Goal: Check status: Check status

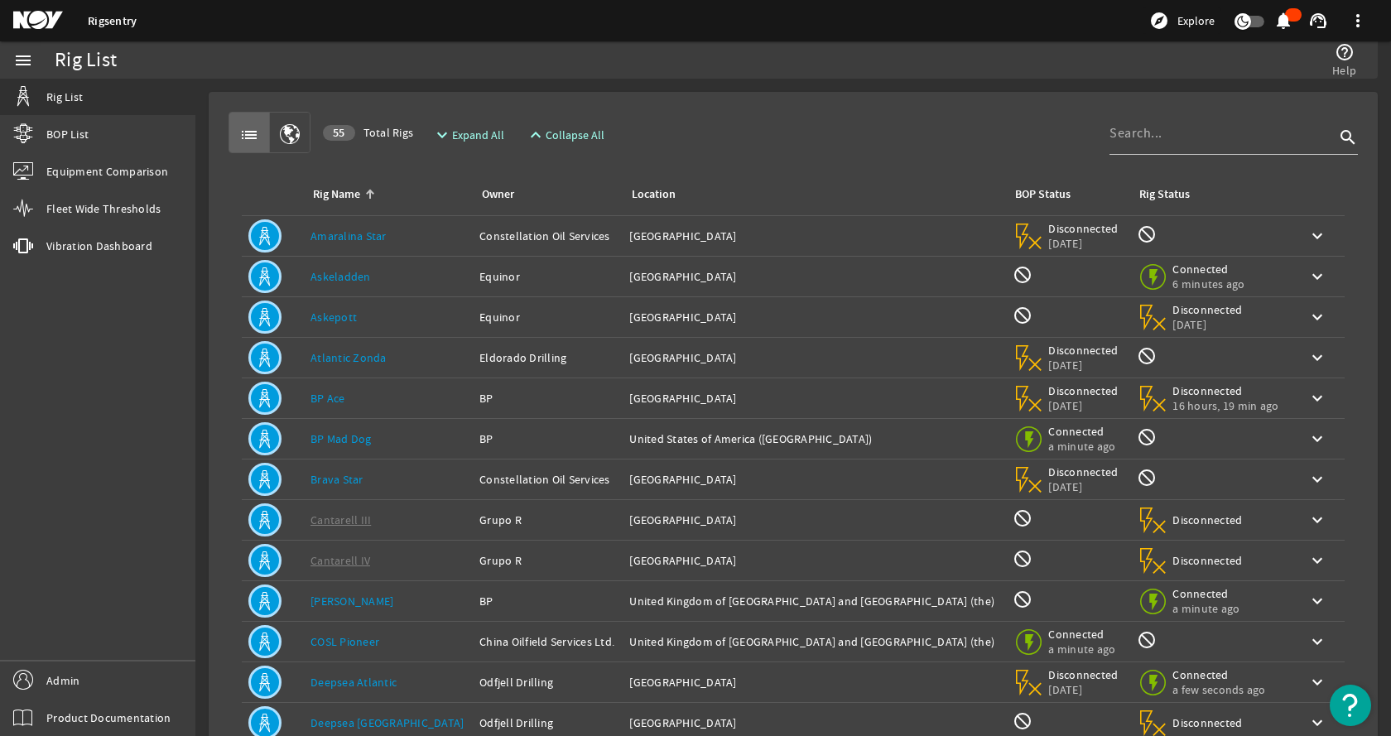
click at [888, 128] on div "list 55 Total Rigs expand_more Expand All expand_less Collapse All search" at bounding box center [793, 132] width 1129 height 41
drag, startPoint x: 753, startPoint y: 102, endPoint x: 755, endPoint y: 87, distance: 15.1
click at [753, 95] on mat-card "list 55 Total Rigs expand_more Expand All expand_less Collapse All search Rig N…" at bounding box center [793, 498] width 1169 height 812
click at [711, 109] on div "list 55 Total Rigs expand_more Expand All expand_less Collapse All search Rig N…" at bounding box center [793, 498] width 1143 height 786
click at [693, 101] on mat-card "list 55 Total Rigs expand_more Expand All expand_less Collapse All search Rig N…" at bounding box center [793, 498] width 1169 height 812
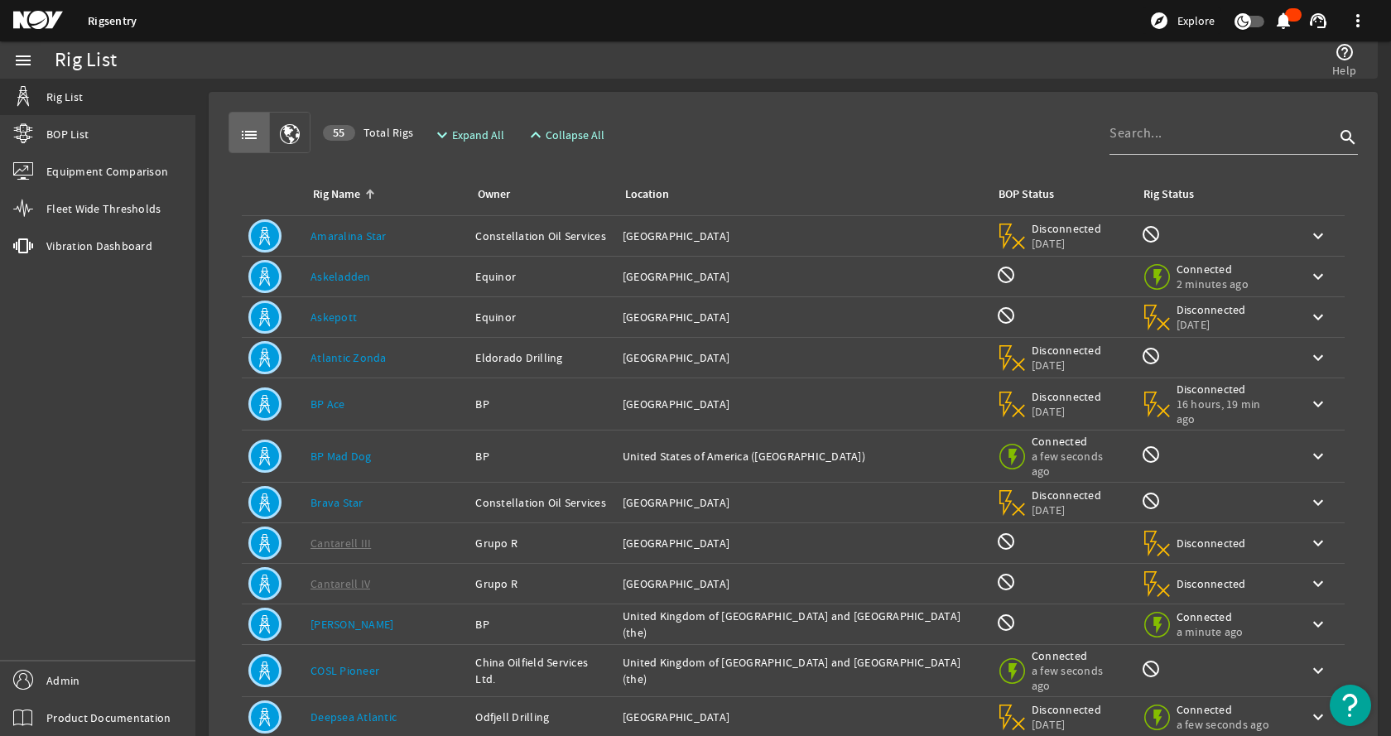
click at [802, 86] on rigsentry-mat-card "list 55 Total Rigs expand_more Expand All expand_less Collapse All search Rig N…" at bounding box center [793, 521] width 1196 height 885
click at [108, 684] on link "Admin" at bounding box center [97, 680] width 195 height 37
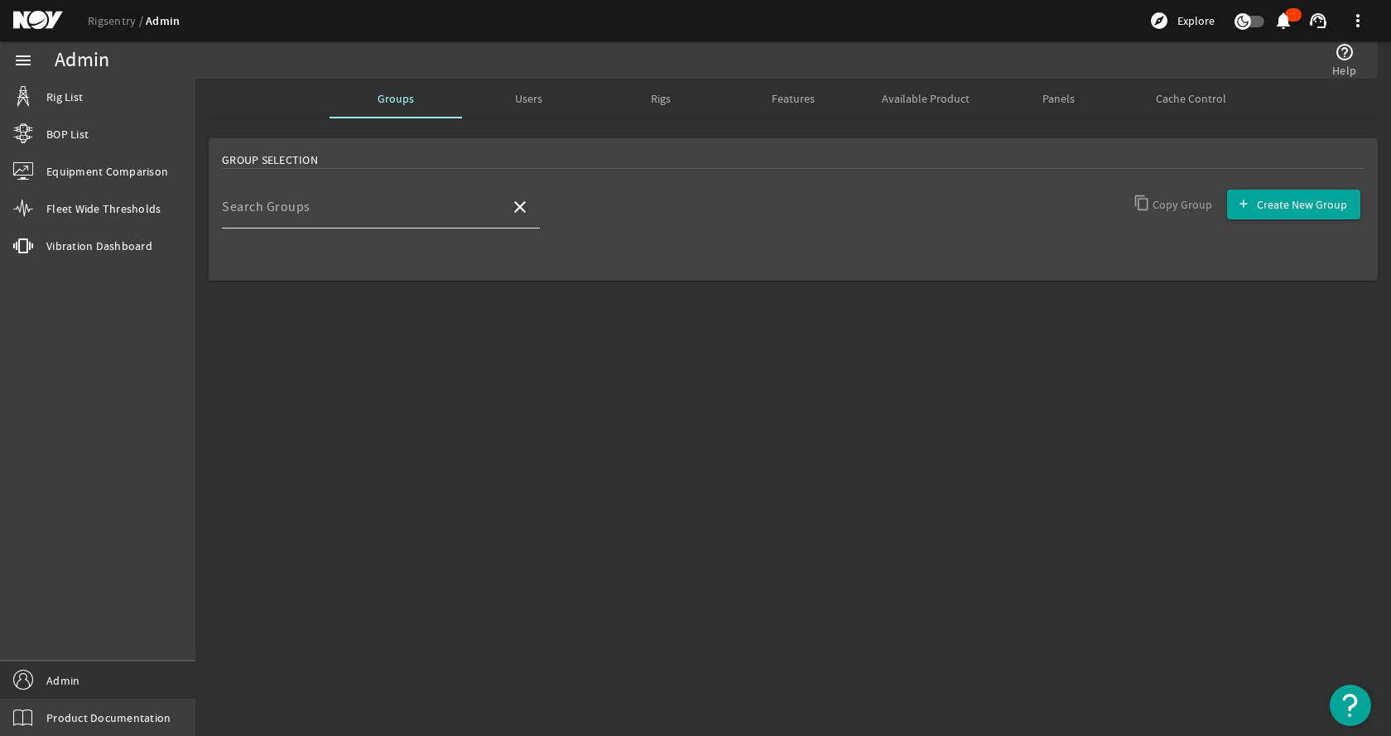
click at [411, 200] on div "Search Groups" at bounding box center [359, 206] width 275 height 43
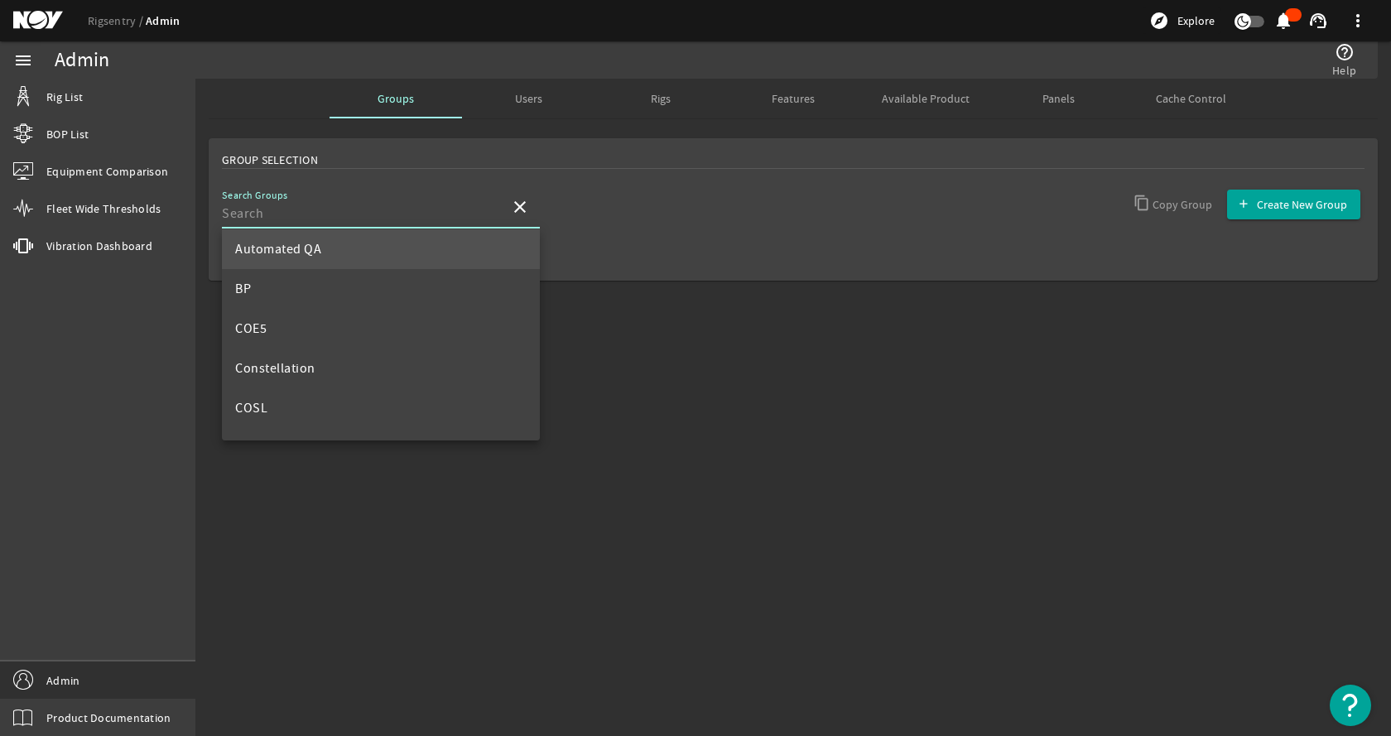
scroll to position [166, 0]
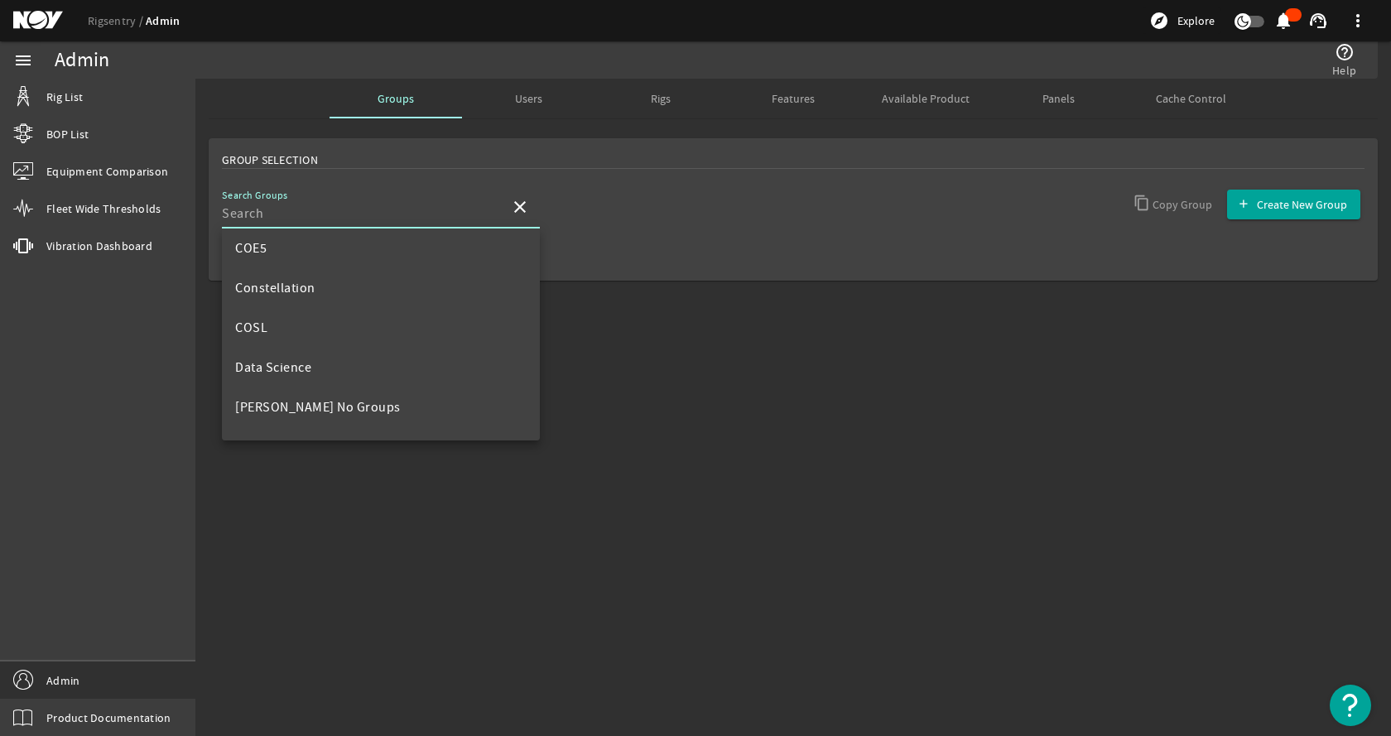
click at [715, 197] on div at bounding box center [800, 215] width 318 height 61
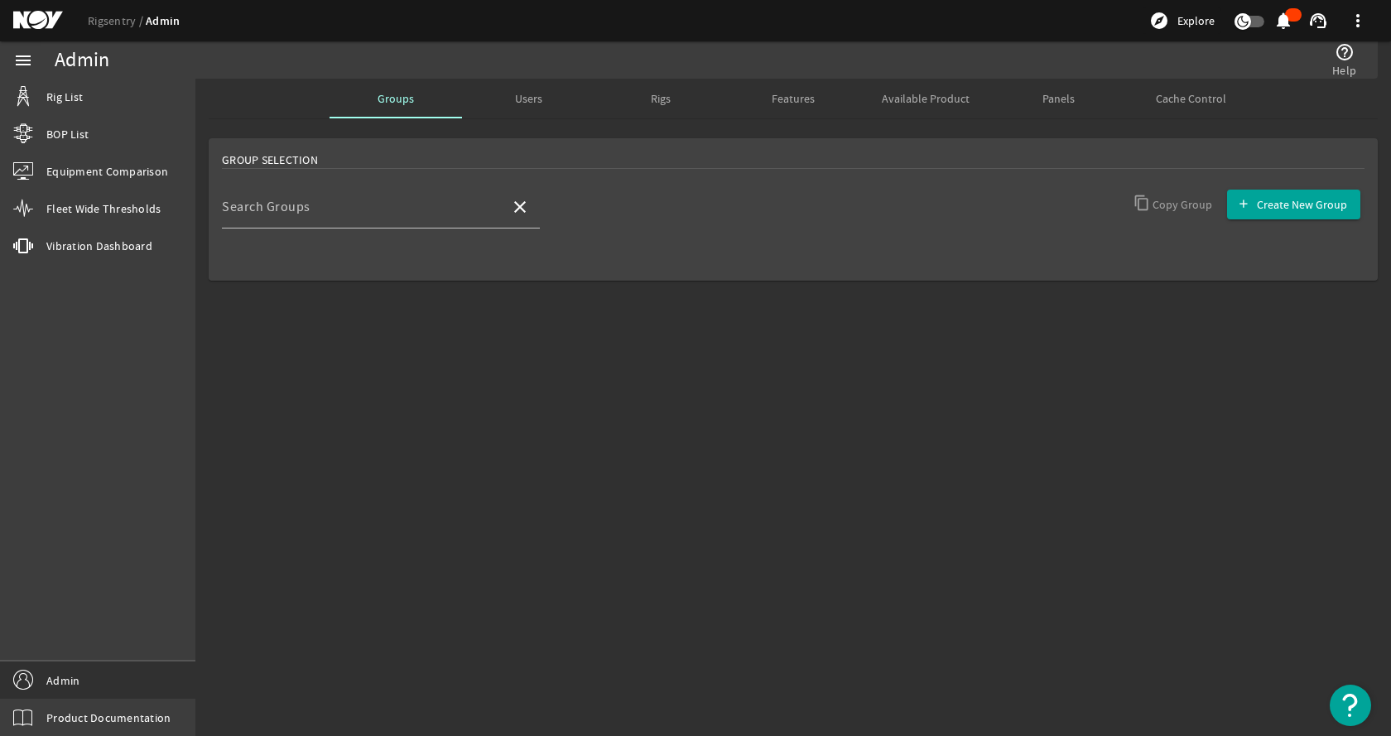
click at [643, 108] on div "Rigs" at bounding box center [661, 99] width 132 height 40
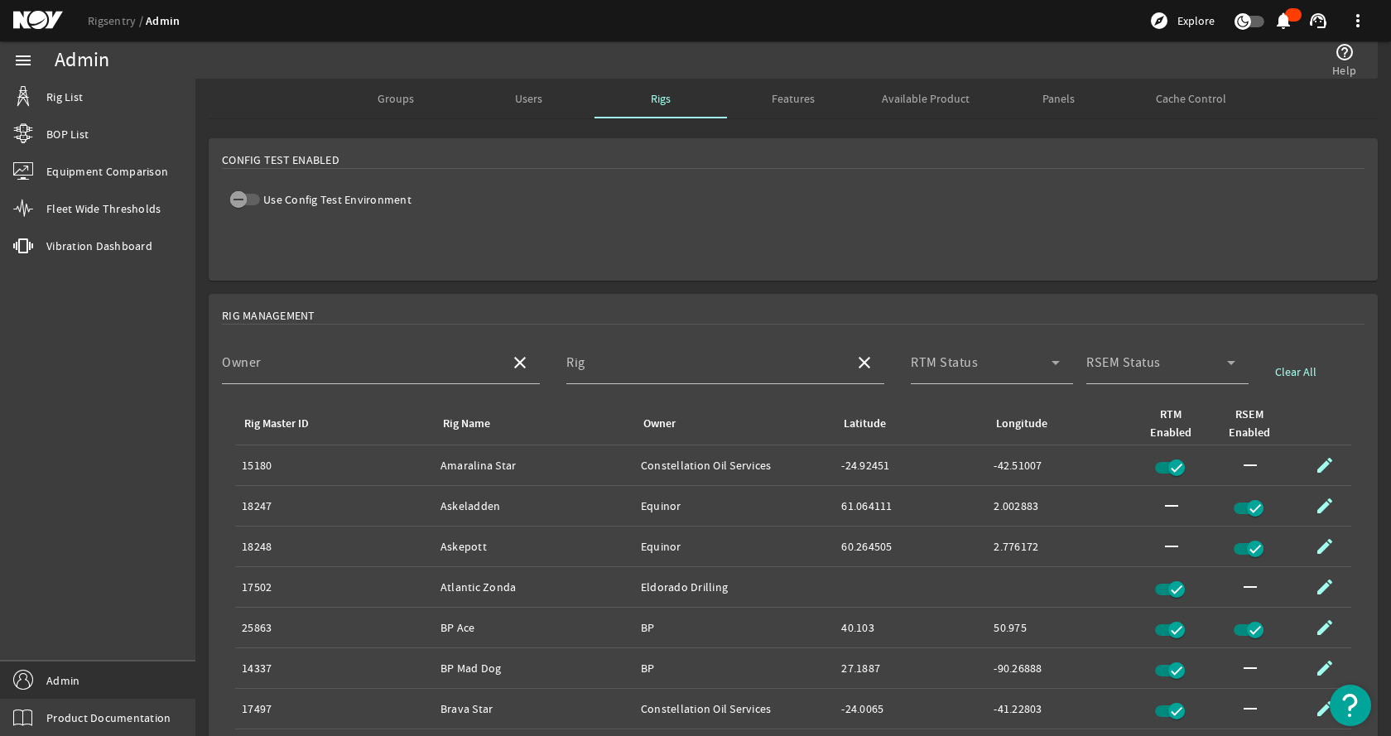
click at [322, 234] on mat-card "Config Test Enabled Use Config Test Environment" at bounding box center [793, 209] width 1169 height 142
click at [245, 200] on icon "button" at bounding box center [238, 199] width 15 height 15
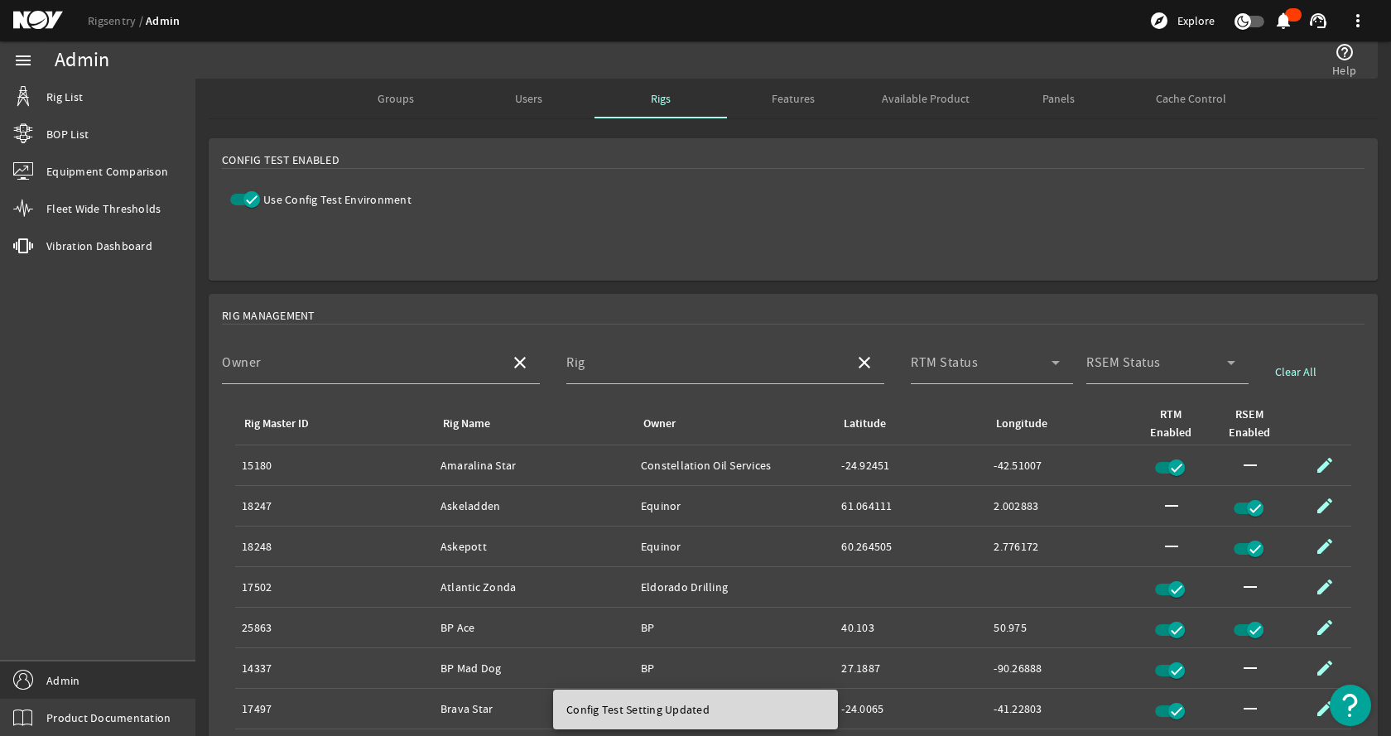
click at [459, 245] on mat-card "Config Test Enabled Use Config Test Environment" at bounding box center [793, 209] width 1169 height 142
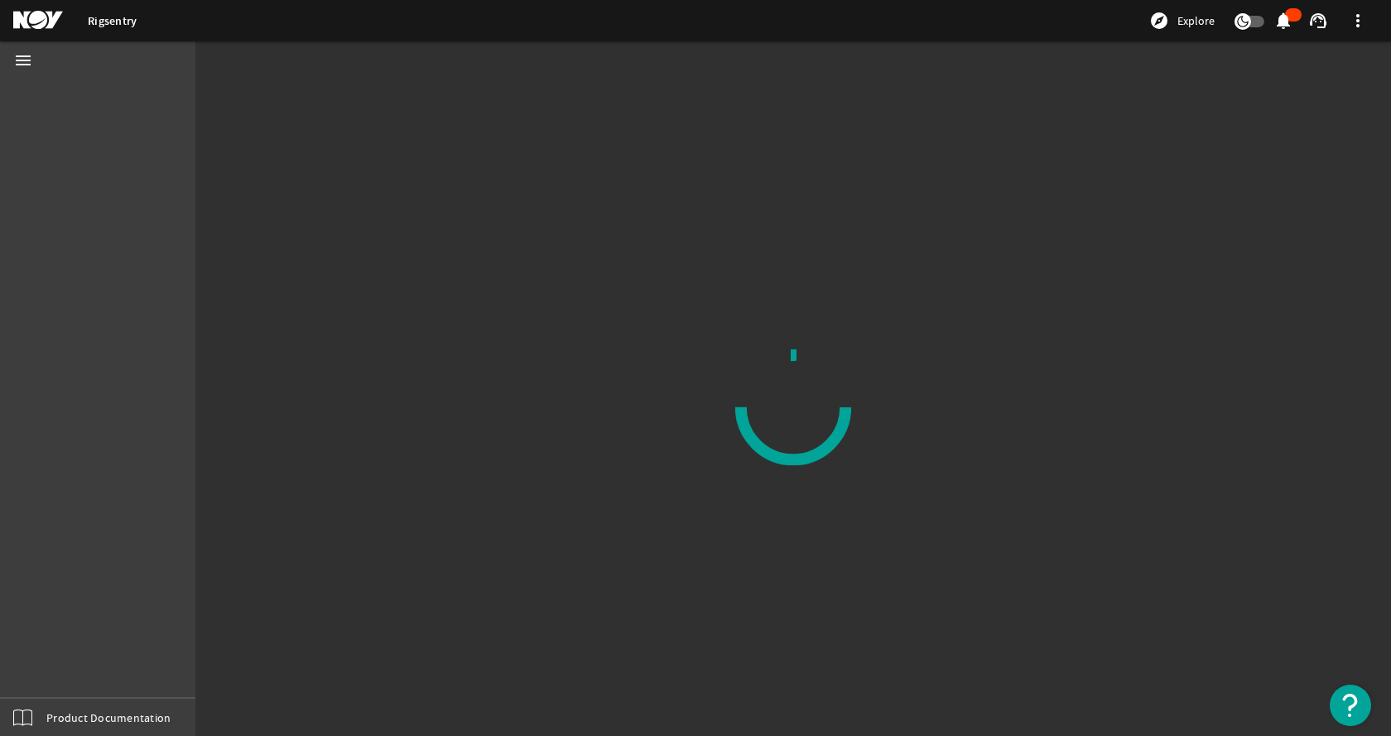
click at [41, 210] on div "menu Product Documentation" at bounding box center [97, 388] width 195 height 695
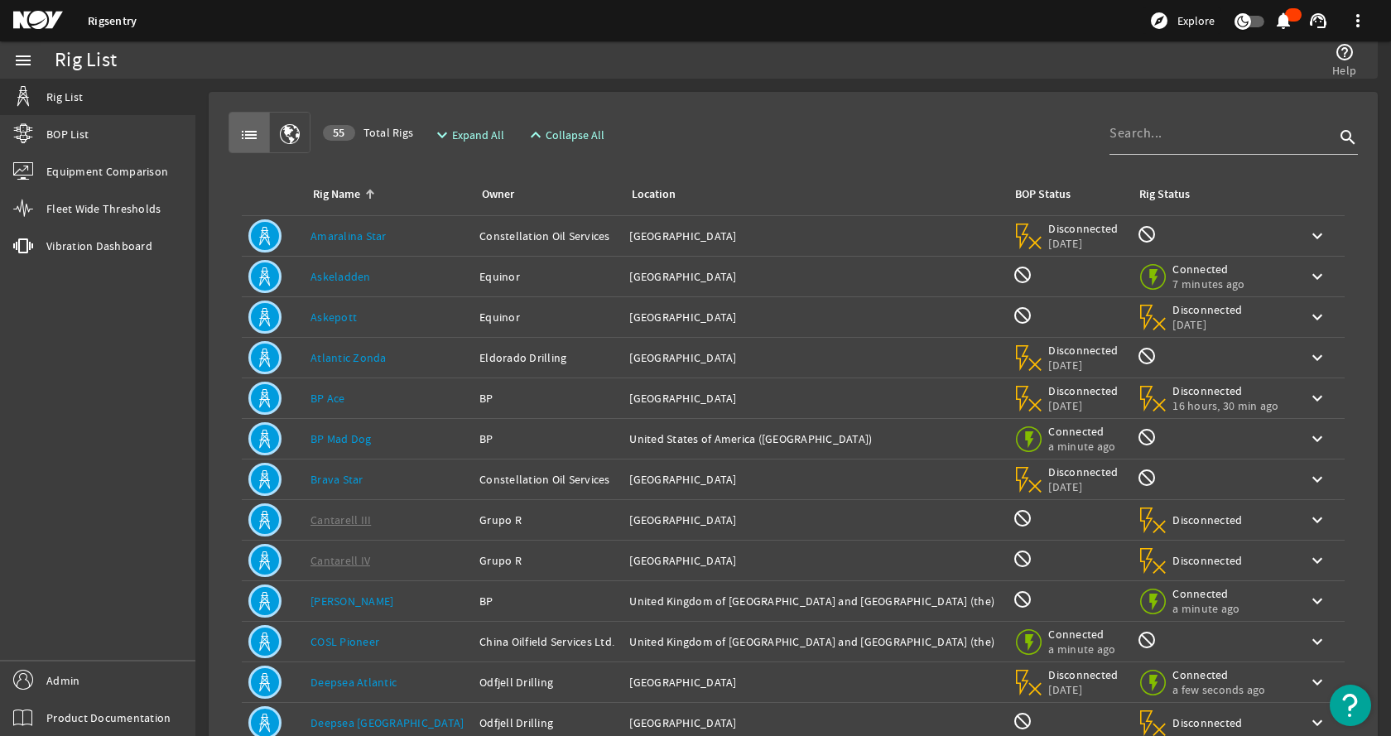
drag, startPoint x: 98, startPoint y: 671, endPoint x: 108, endPoint y: 659, distance: 15.3
click at [99, 669] on link "Admin" at bounding box center [97, 680] width 195 height 37
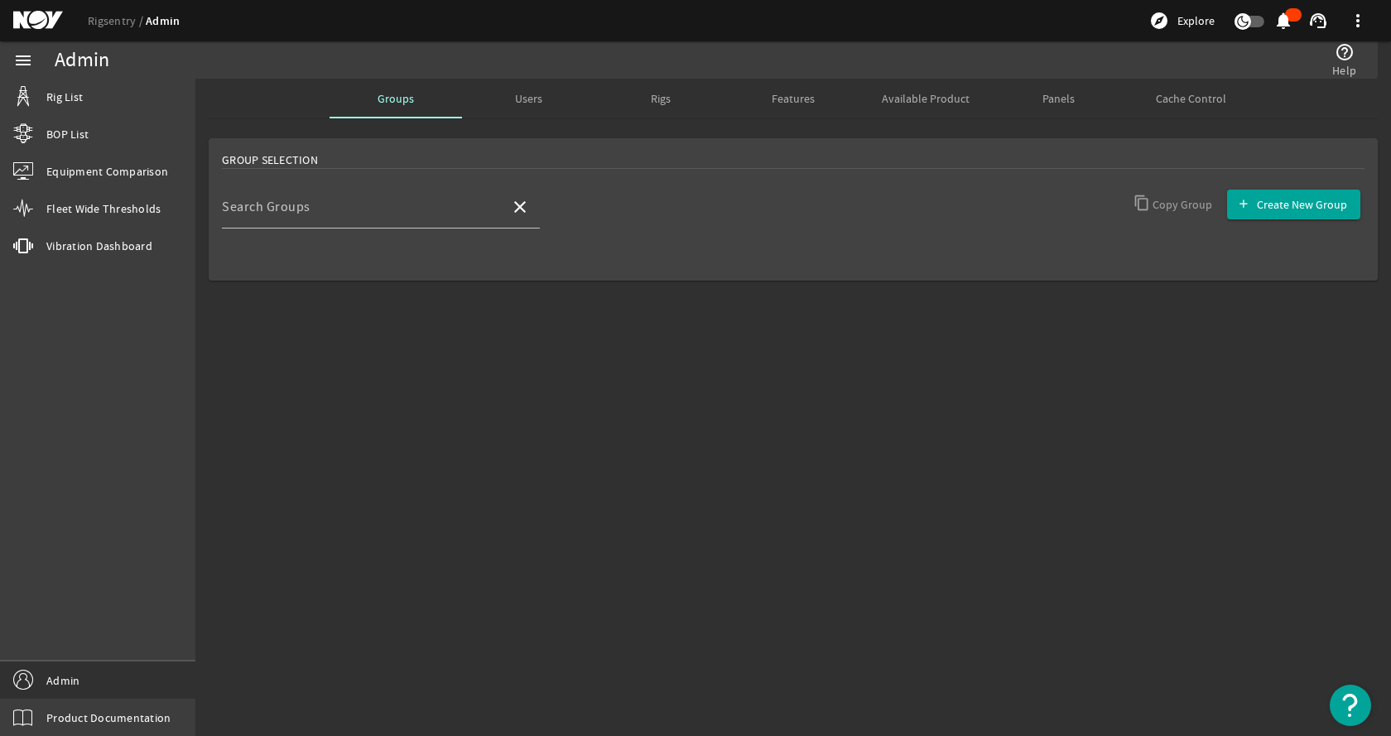
click at [603, 397] on mat-sidenav-content "Admin help_outline Help Groups Users Rigs Features Available Product Panels Cac…" at bounding box center [793, 407] width 1196 height 657
click at [616, 381] on mat-sidenav-content "Admin help_outline Help Groups Users Rigs Features Available Product Panels Cac…" at bounding box center [793, 407] width 1196 height 657
click at [614, 383] on mat-sidenav-content "Admin help_outline Help Groups Users Rigs Features Available Product Panels Cac…" at bounding box center [793, 407] width 1196 height 657
click at [771, 306] on div "Group Selection Search Groups close Copy Group Create New Group" at bounding box center [793, 235] width 1196 height 207
click at [94, 94] on link "Rig List" at bounding box center [97, 97] width 195 height 36
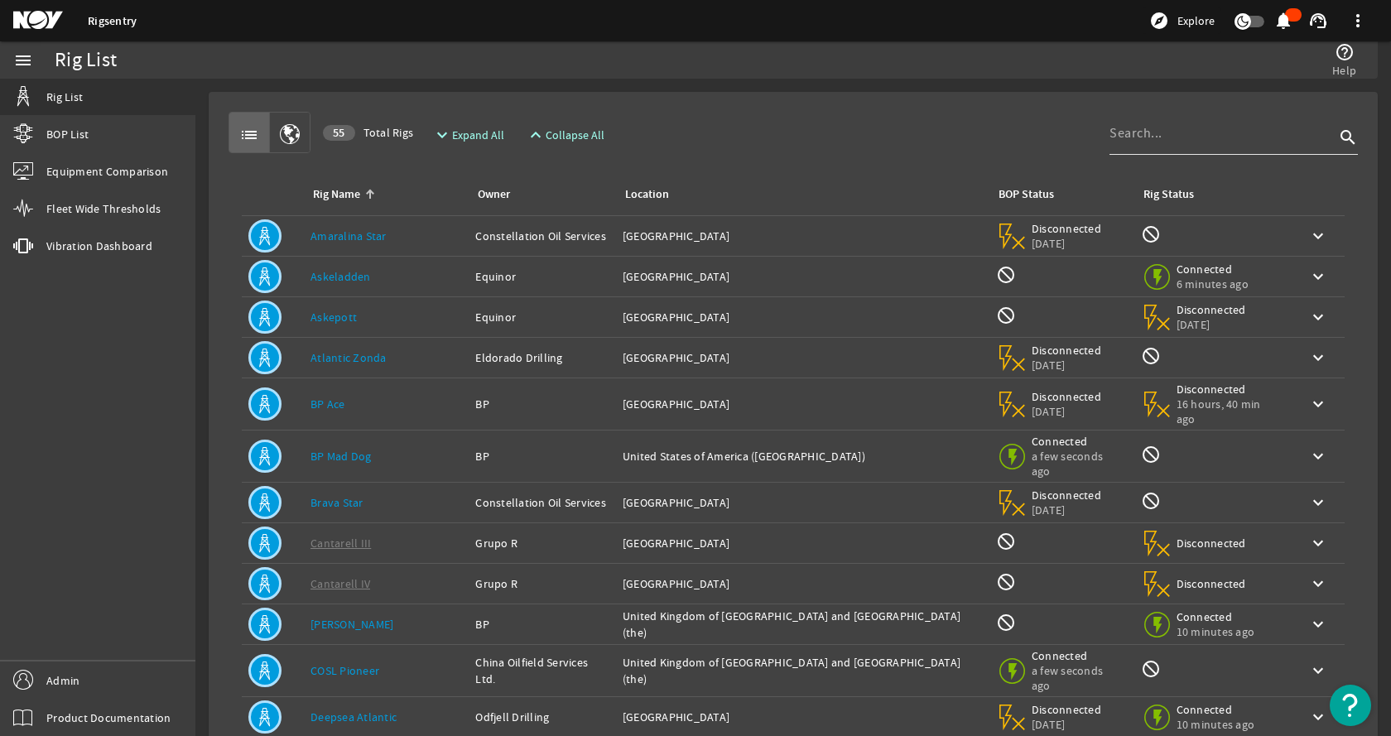
click at [1121, 142] on input at bounding box center [1222, 133] width 225 height 20
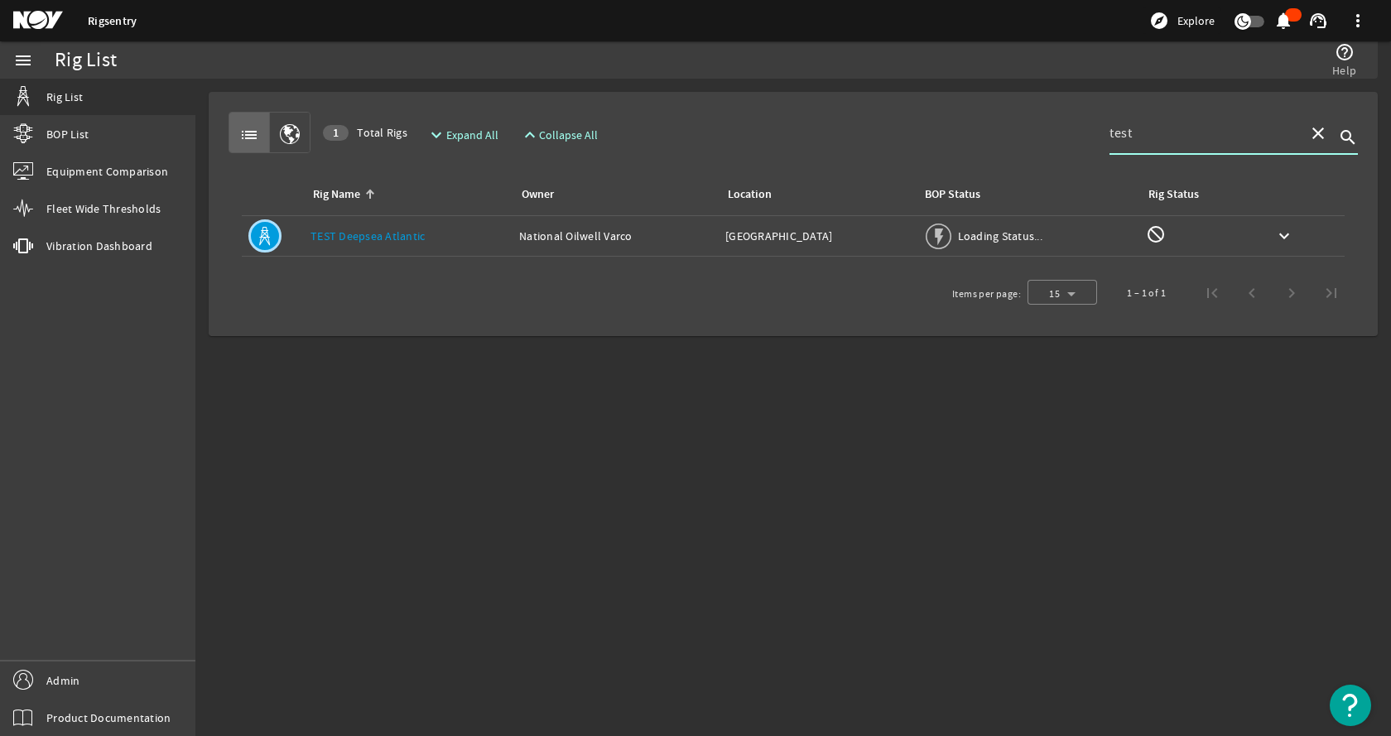
type input "test"
click at [728, 302] on div "Items per page: 15 1 – 1 of 1" at bounding box center [793, 293] width 1129 height 46
click at [719, 239] on div "Owner: National Oilwell Varco" at bounding box center [623, 236] width 198 height 17
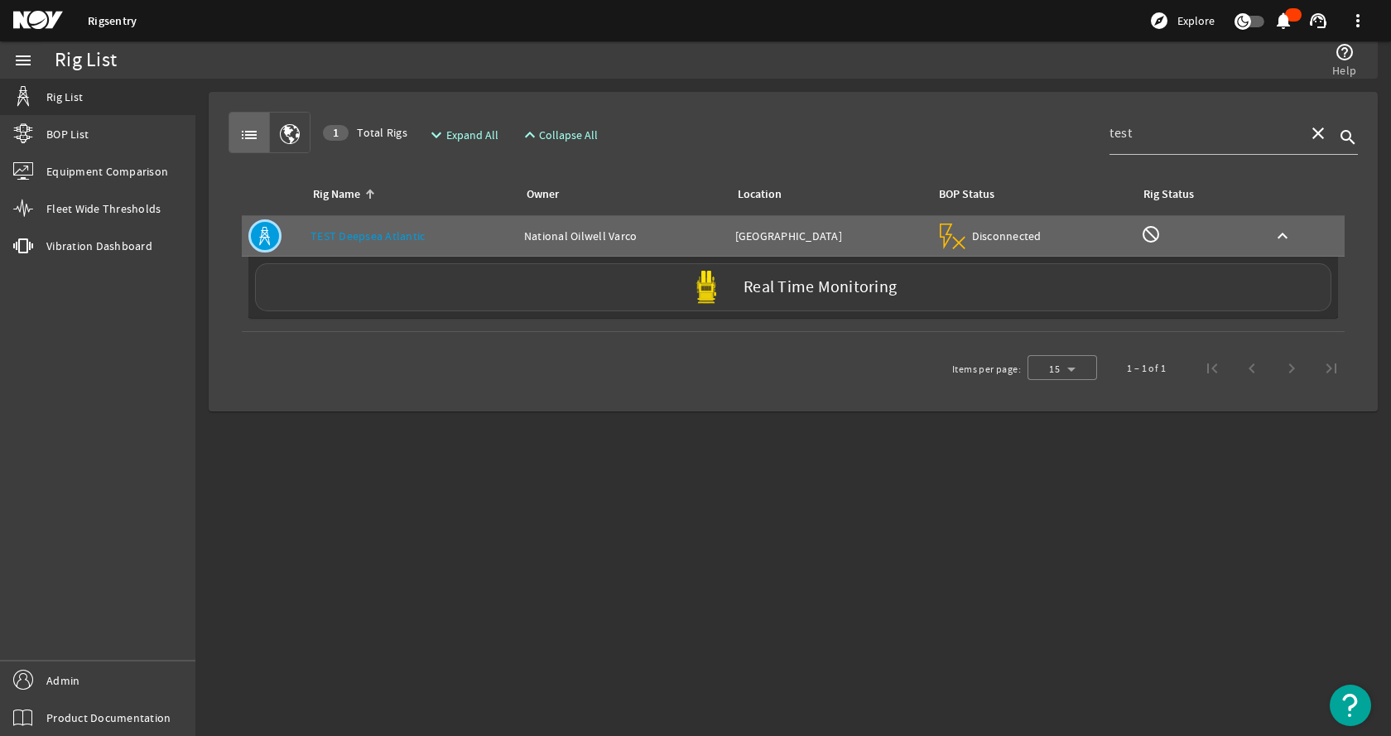
click at [698, 277] on img at bounding box center [706, 287] width 33 height 33
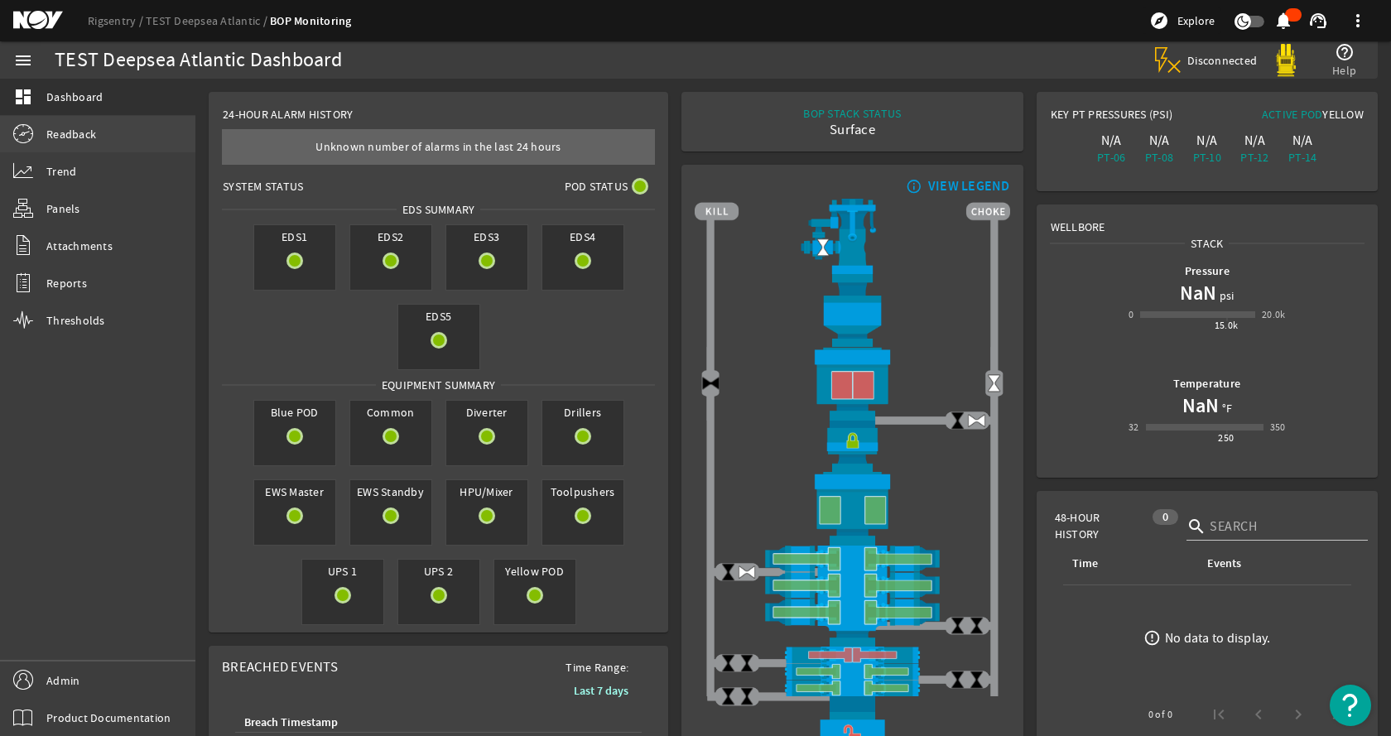
click at [83, 135] on span "Readback" at bounding box center [71, 134] width 50 height 17
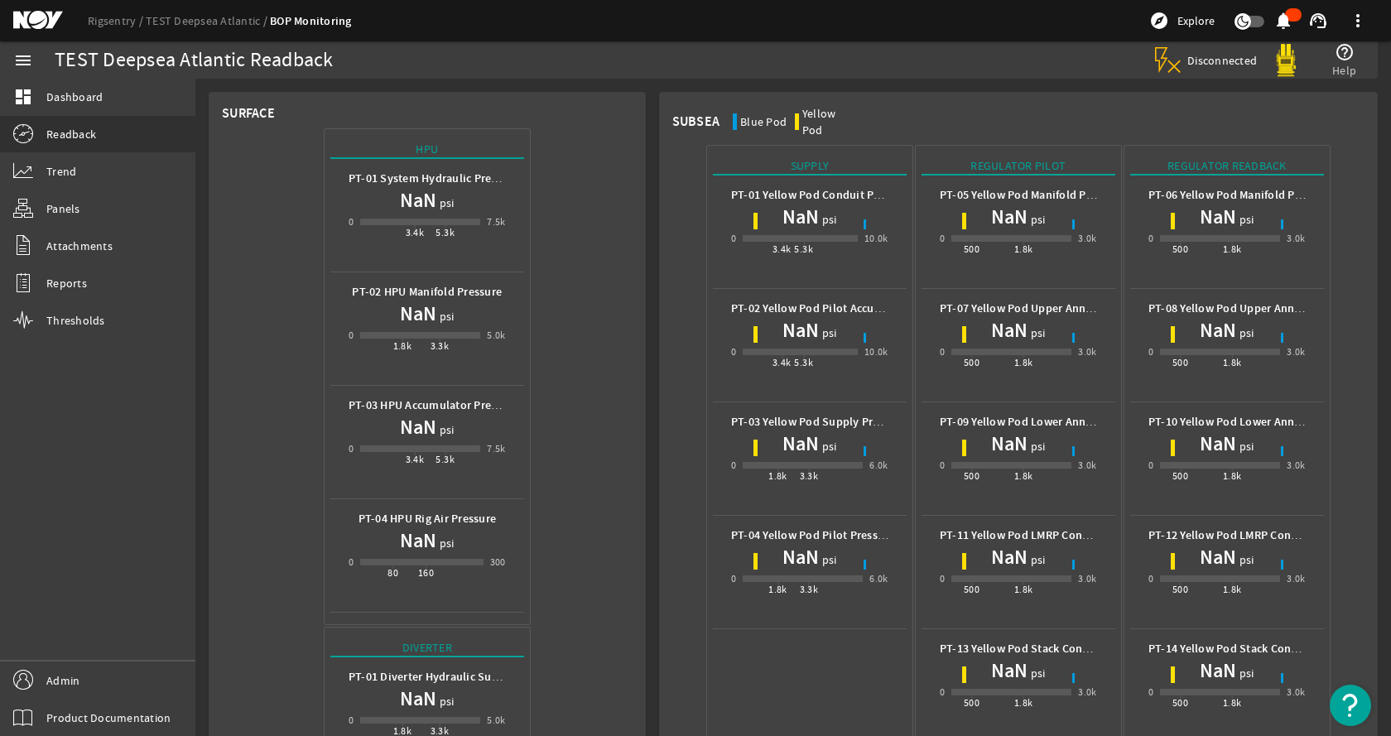
click at [807, 204] on h1 "NaN" at bounding box center [801, 217] width 36 height 26
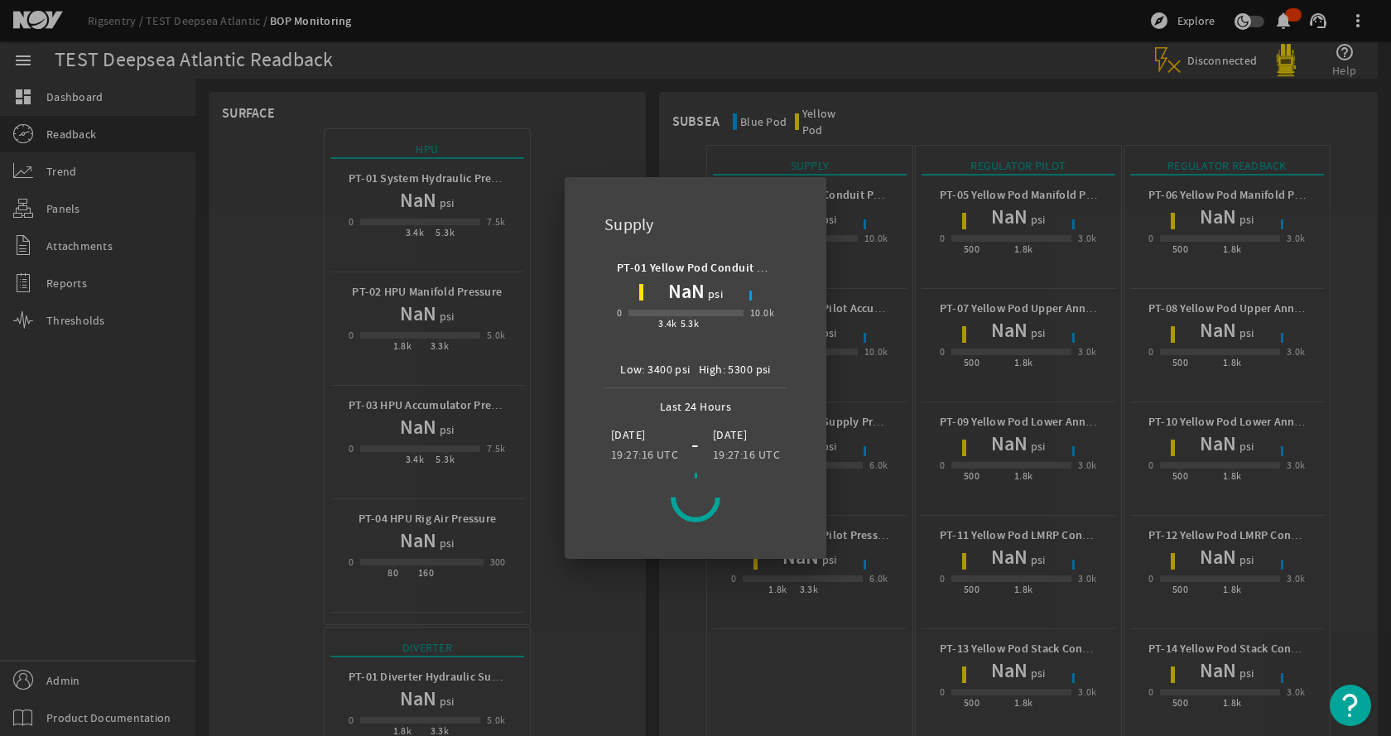
click at [961, 171] on div at bounding box center [695, 368] width 1391 height 736
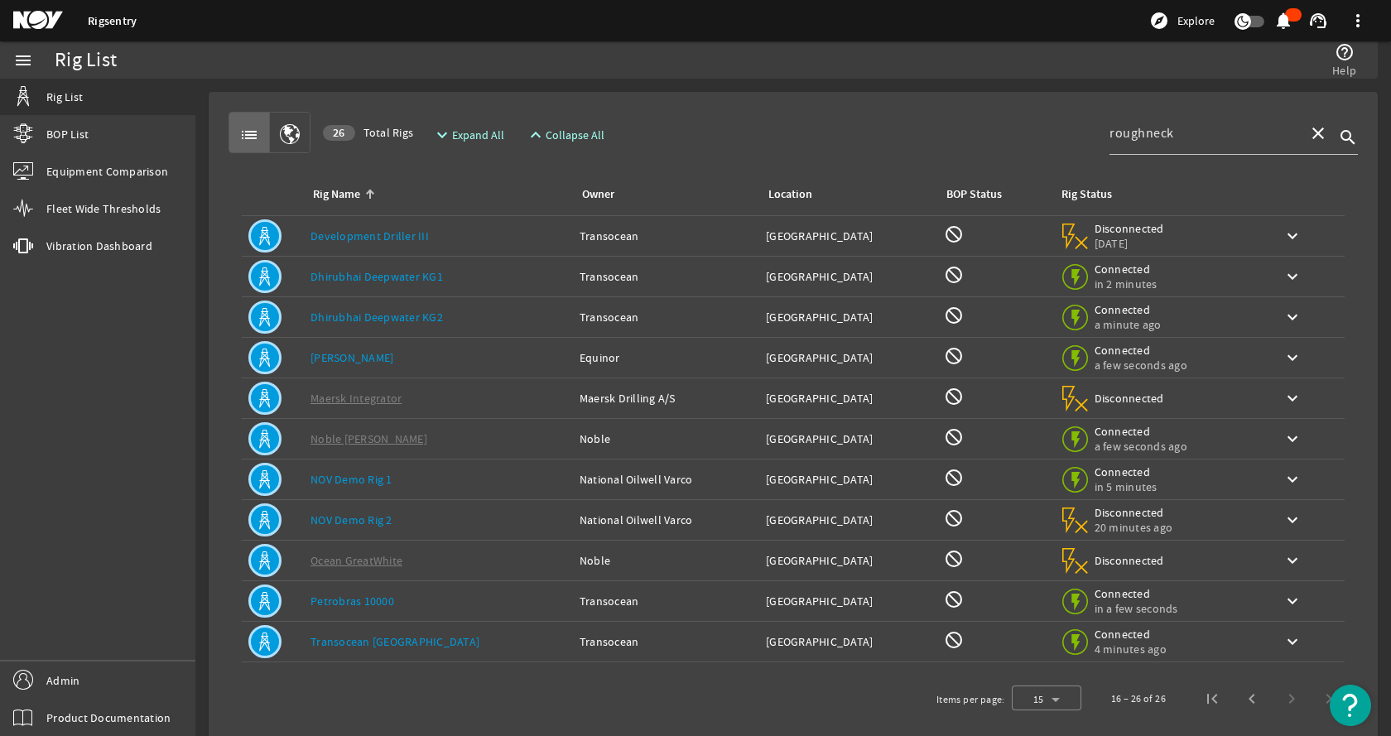
click at [813, 119] on div "list 26 Total Rigs expand_more Expand All expand_less Collapse All roughneck cl…" at bounding box center [793, 132] width 1129 height 41
